Goal: Task Accomplishment & Management: Manage account settings

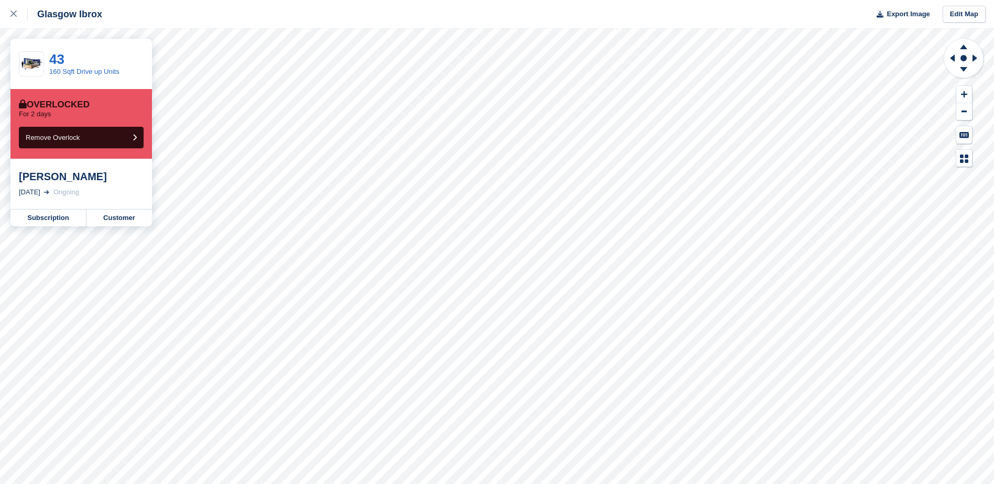
click at [69, 183] on div "Scott Walker" at bounding box center [81, 176] width 125 height 13
click at [62, 218] on link "Subscription" at bounding box center [48, 218] width 76 height 17
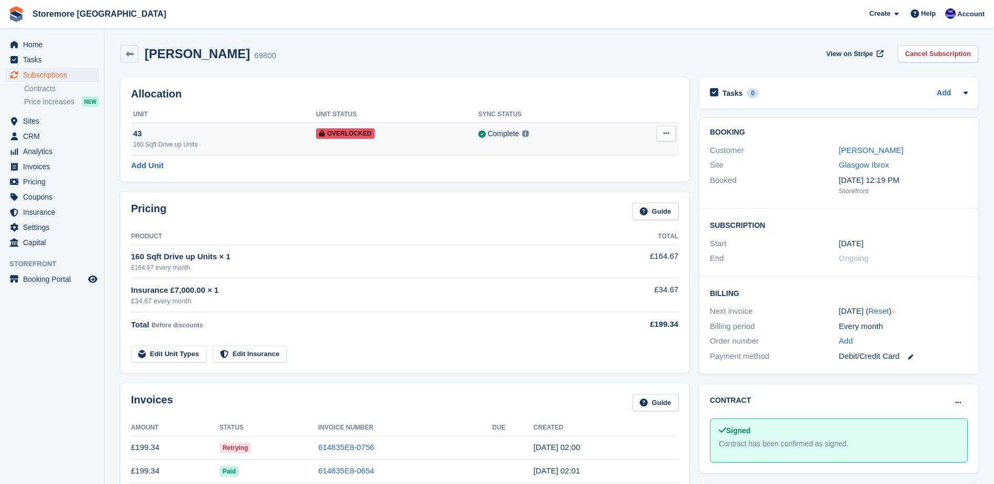
click at [670, 130] on button at bounding box center [666, 134] width 19 height 16
click at [580, 118] on th "Sync Status" at bounding box center [547, 114] width 139 height 17
click at [978, 18] on span "Account" at bounding box center [970, 14] width 27 height 10
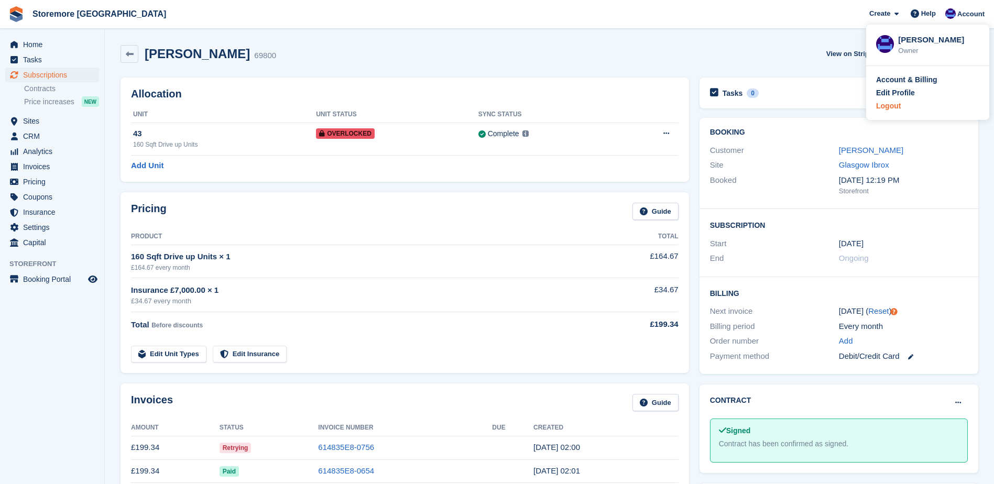
click at [878, 104] on div "Logout" at bounding box center [888, 106] width 25 height 11
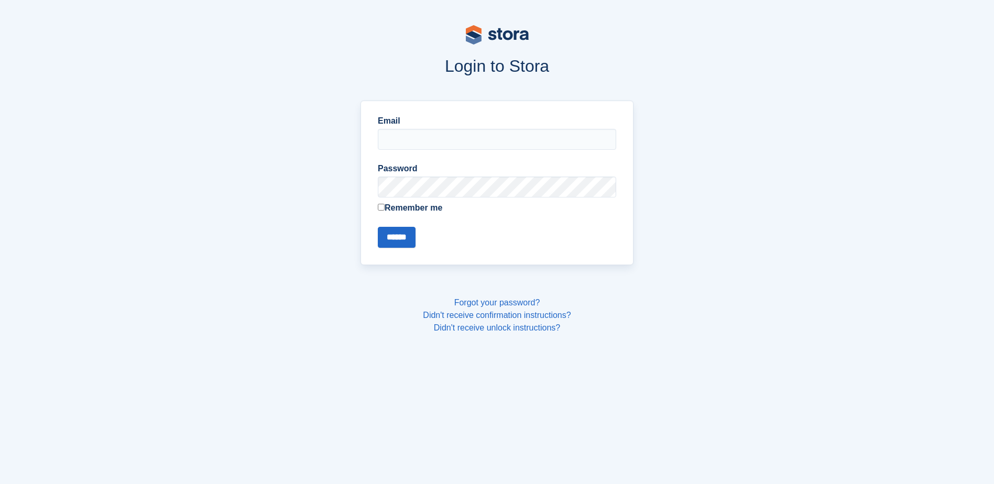
type input "**********"
click at [399, 239] on input "******" at bounding box center [397, 237] width 38 height 21
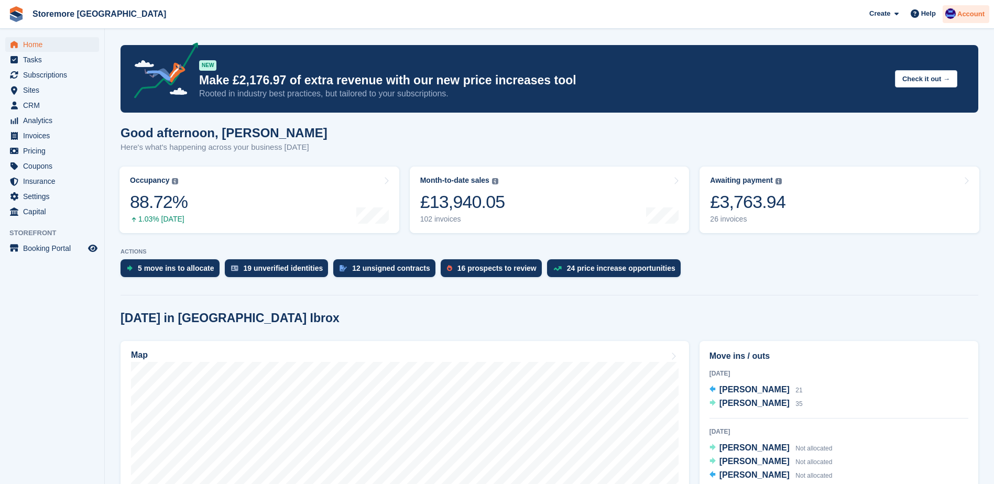
click at [976, 18] on span "Account" at bounding box center [970, 14] width 27 height 10
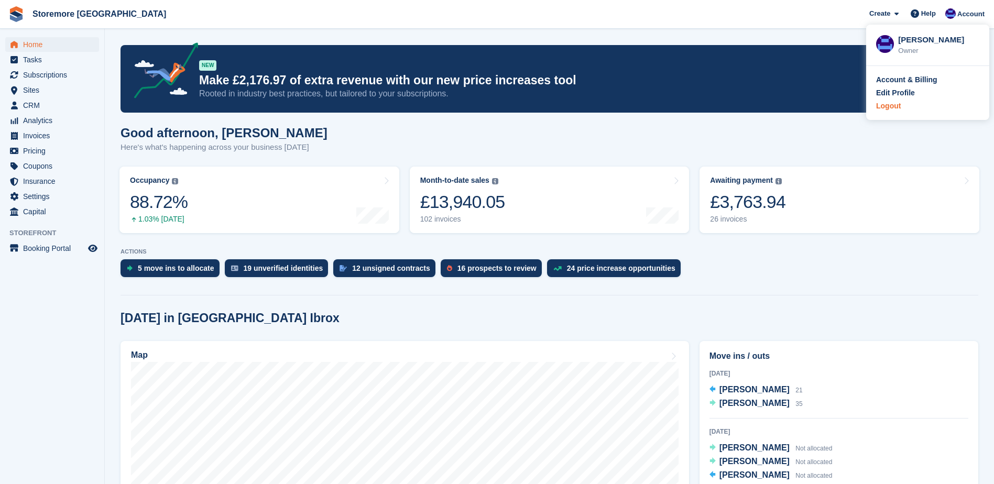
click at [894, 106] on div "Logout" at bounding box center [888, 106] width 25 height 11
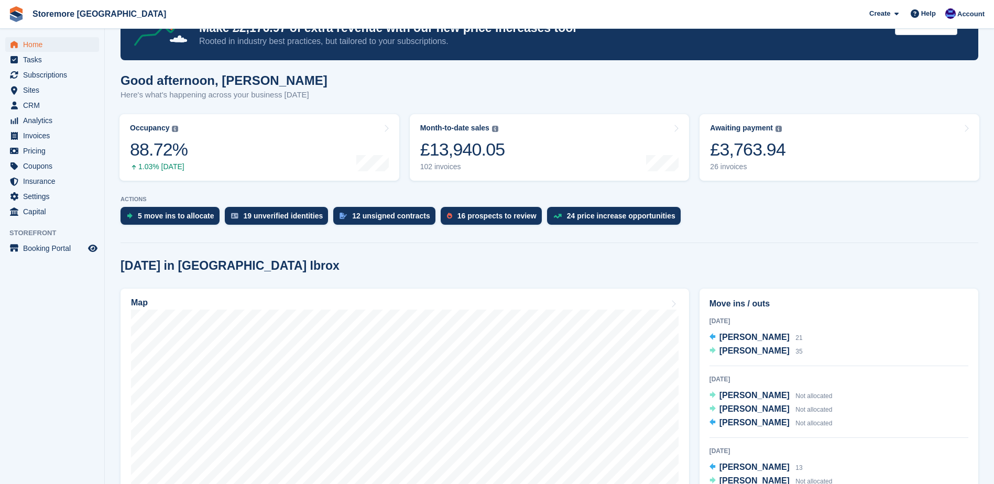
scroll to position [105, 0]
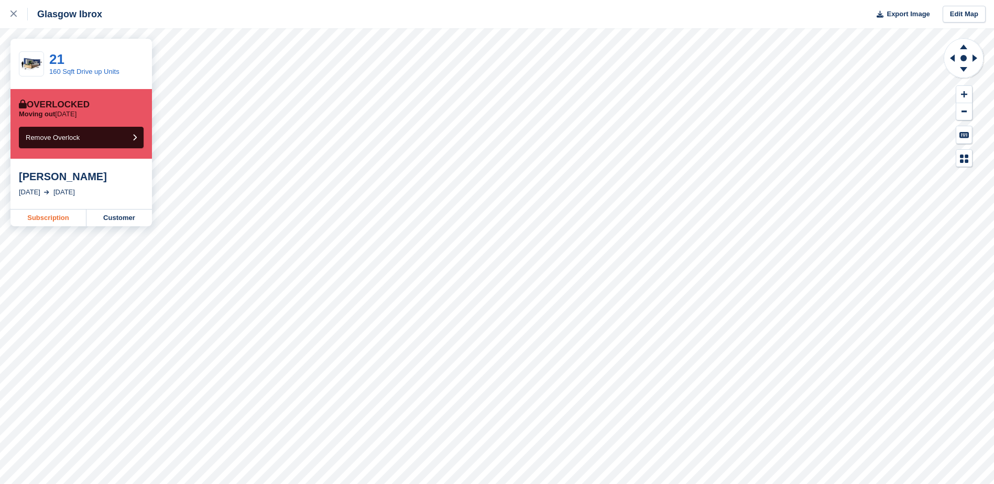
click at [68, 211] on link "Subscription" at bounding box center [48, 218] width 76 height 17
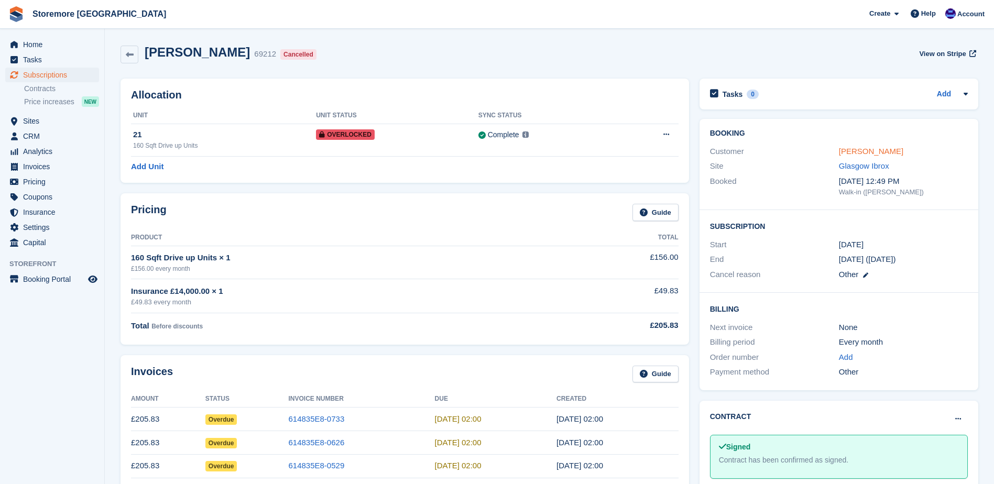
click at [855, 150] on link "[PERSON_NAME]" at bounding box center [871, 151] width 64 height 9
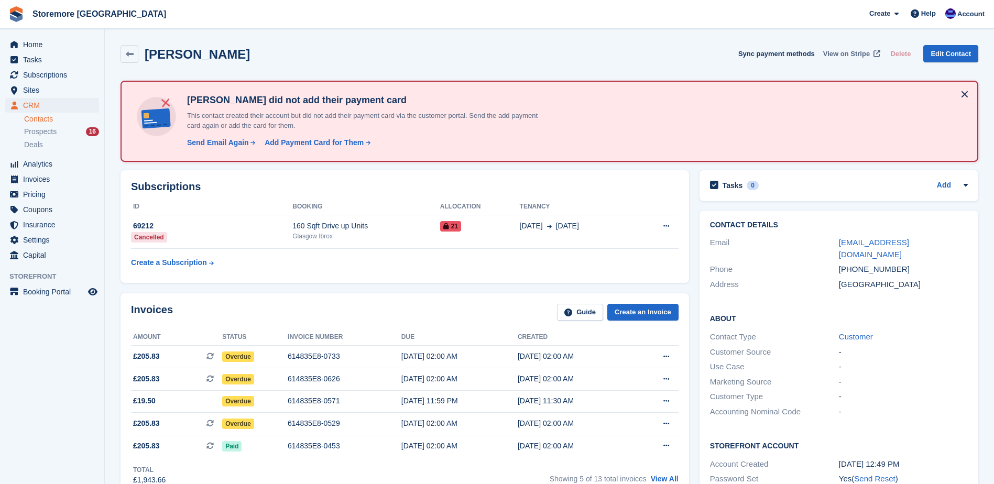
click at [854, 53] on span "View on Stripe" at bounding box center [846, 54] width 47 height 10
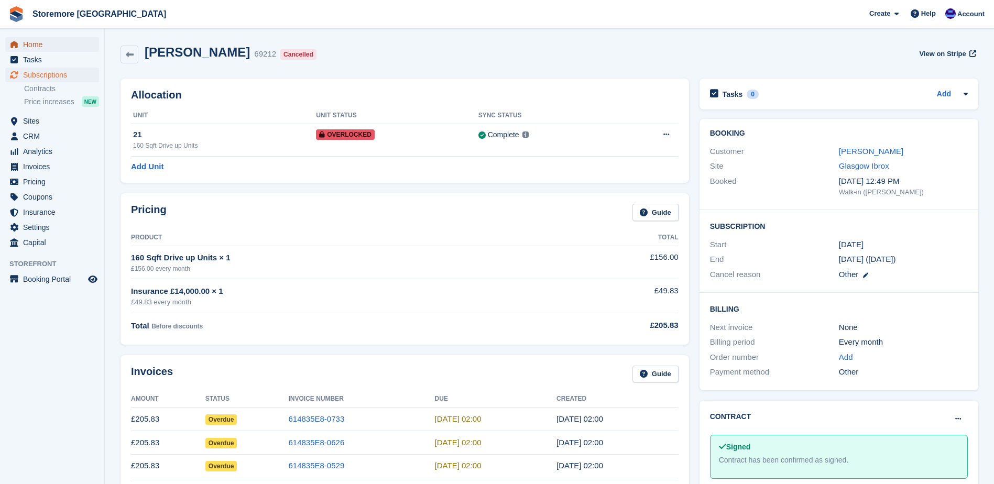
click at [68, 40] on span "Home" at bounding box center [54, 44] width 63 height 15
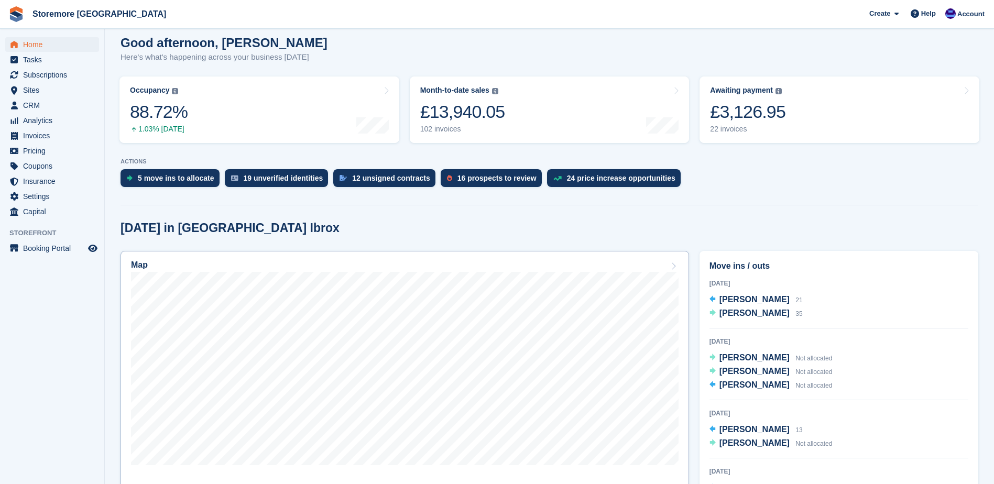
scroll to position [105, 0]
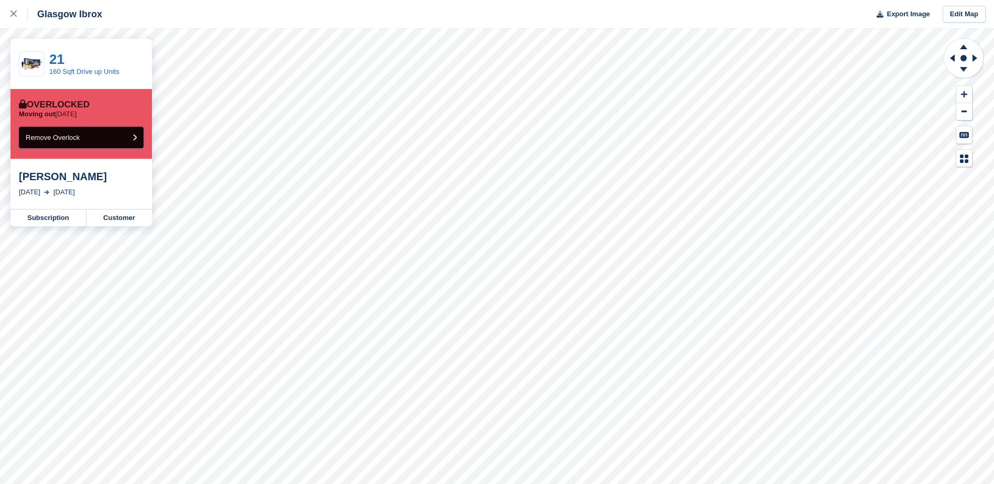
click at [83, 132] on button "Remove Overlock" at bounding box center [81, 137] width 125 height 21
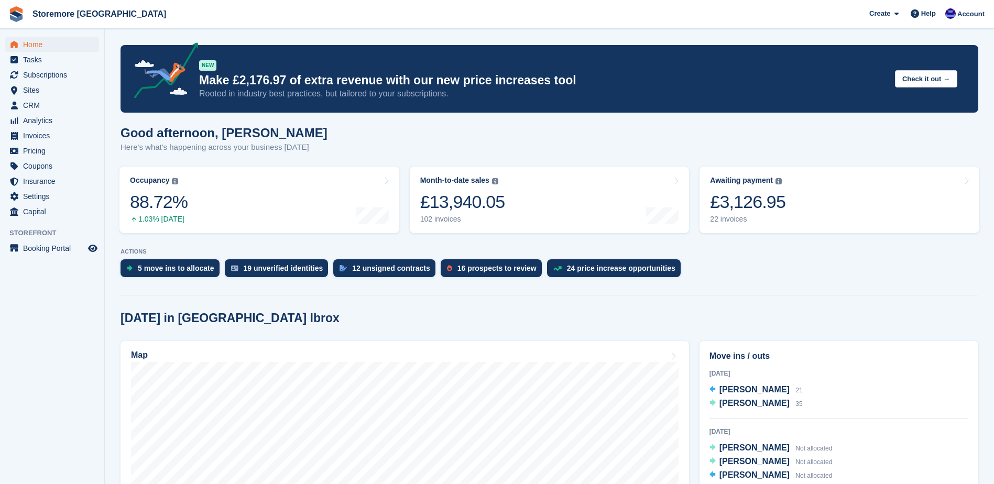
scroll to position [105, 0]
click at [971, 14] on span "Account" at bounding box center [970, 14] width 27 height 10
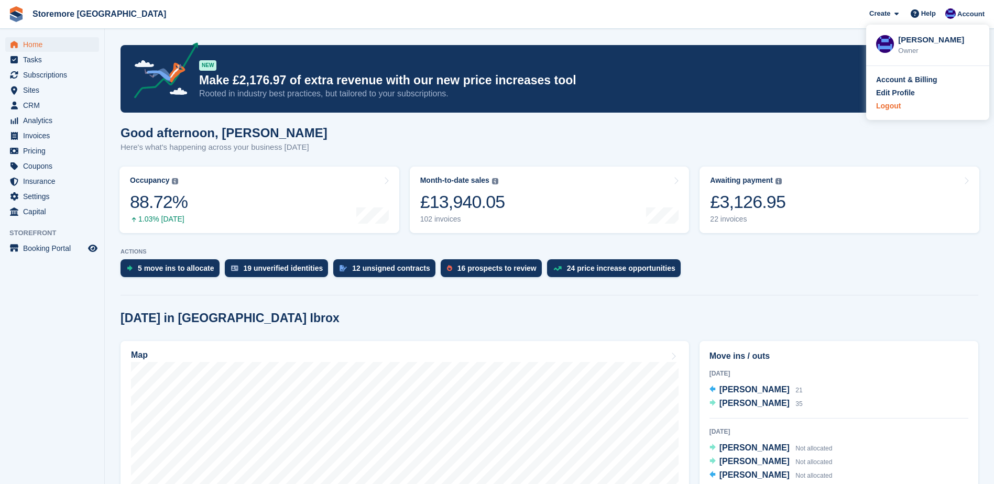
click at [898, 105] on div "Logout" at bounding box center [888, 106] width 25 height 11
